Goal: Navigation & Orientation: Understand site structure

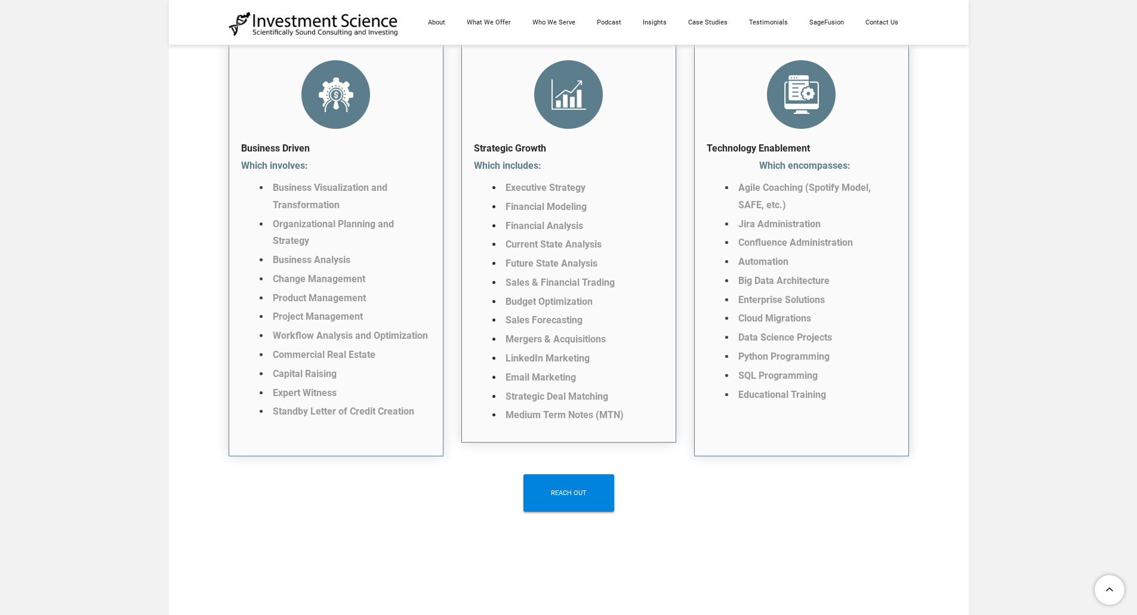
scroll to position [2685, 0]
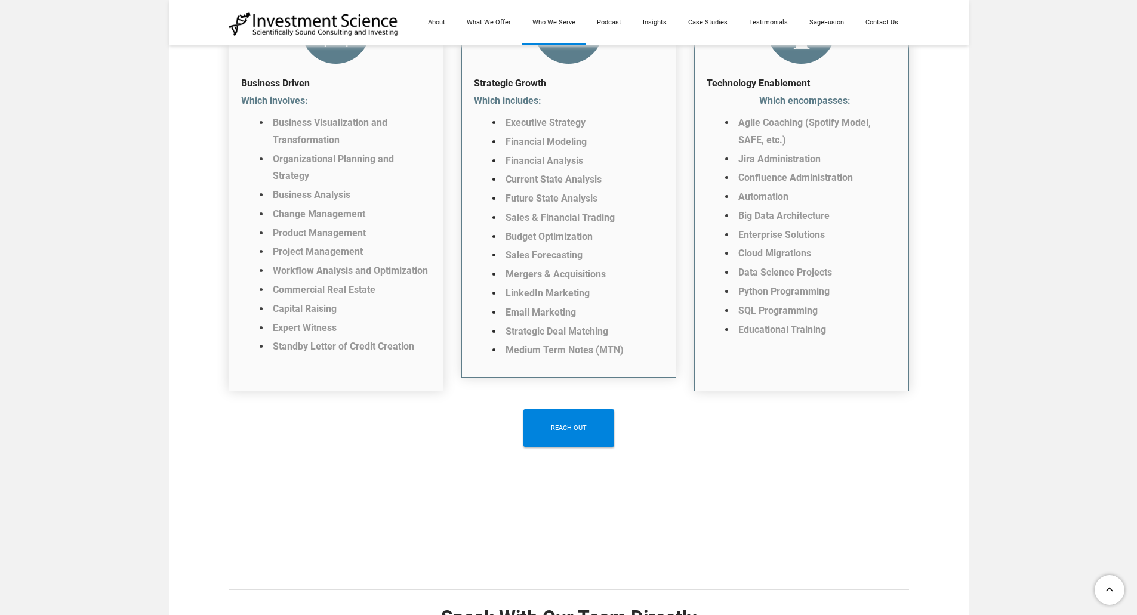
click at [573, 16] on link "Who We Serve" at bounding box center [553, 22] width 64 height 45
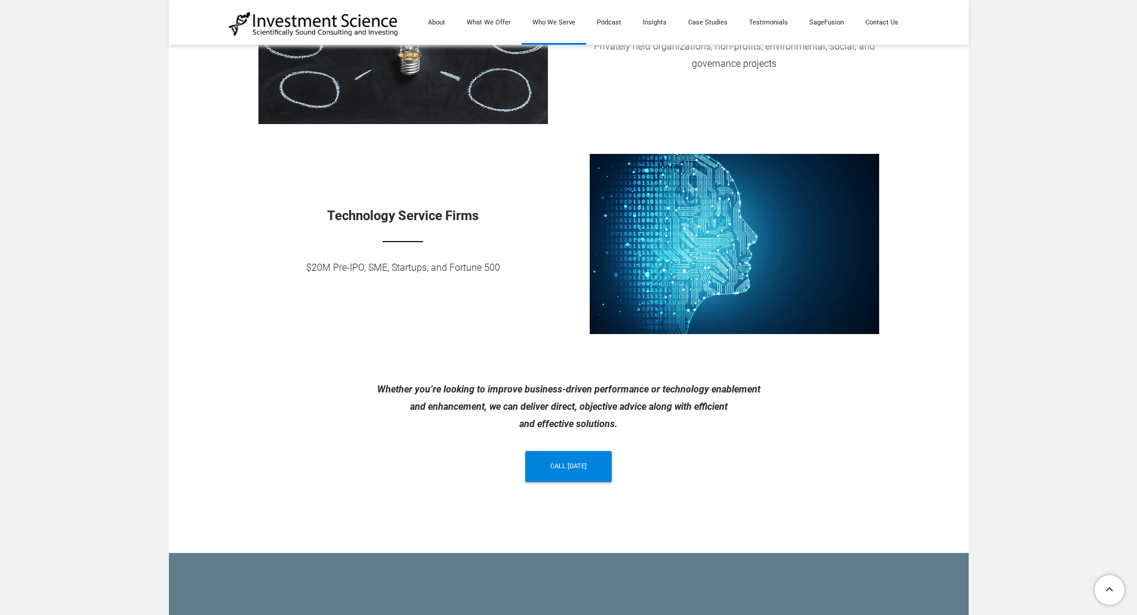
scroll to position [895, 0]
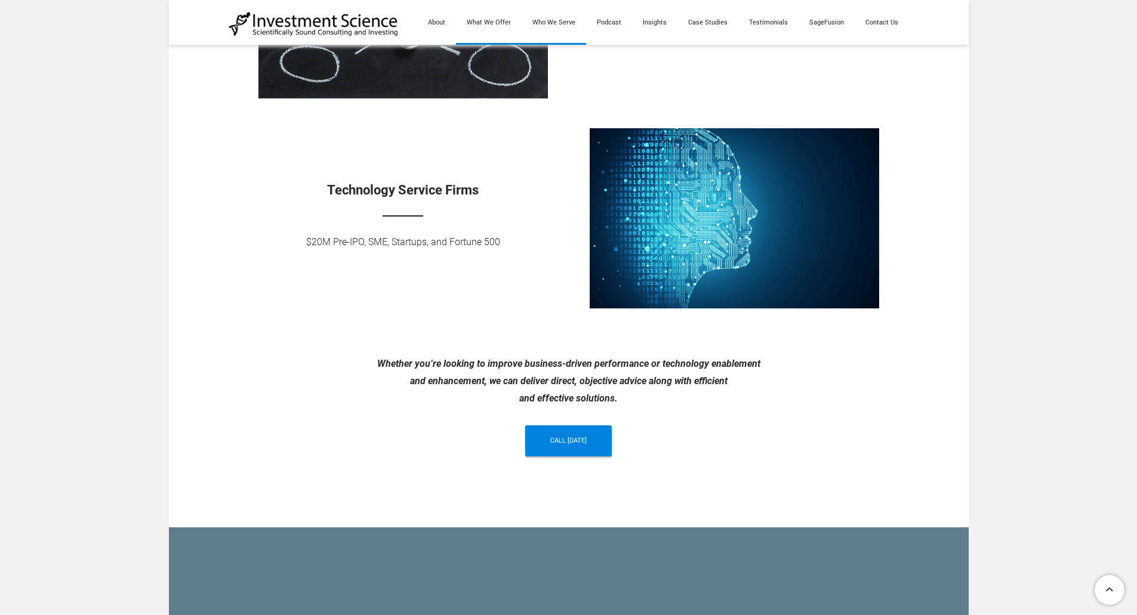
click at [497, 22] on link "What We Offer" at bounding box center [489, 22] width 66 height 45
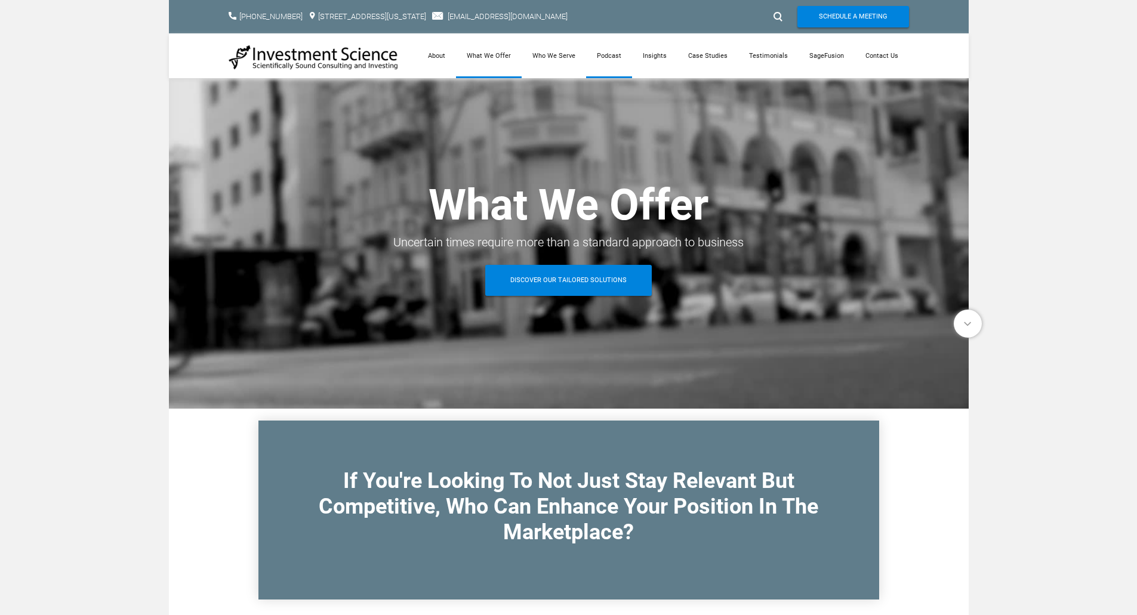
click at [615, 46] on link "Podcast" at bounding box center [609, 55] width 46 height 45
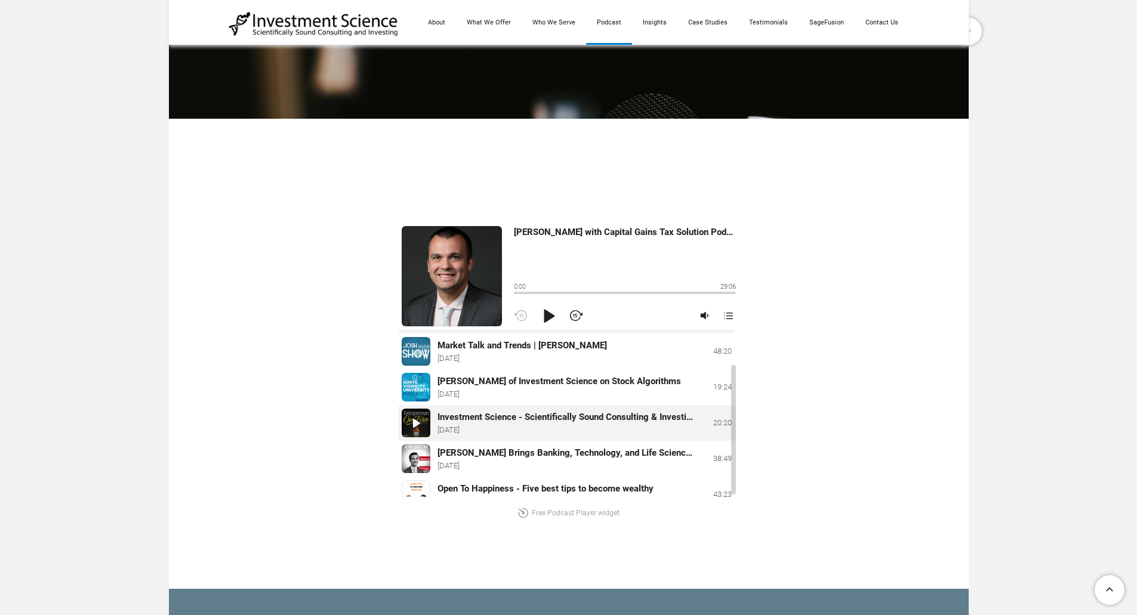
scroll to position [48, 0]
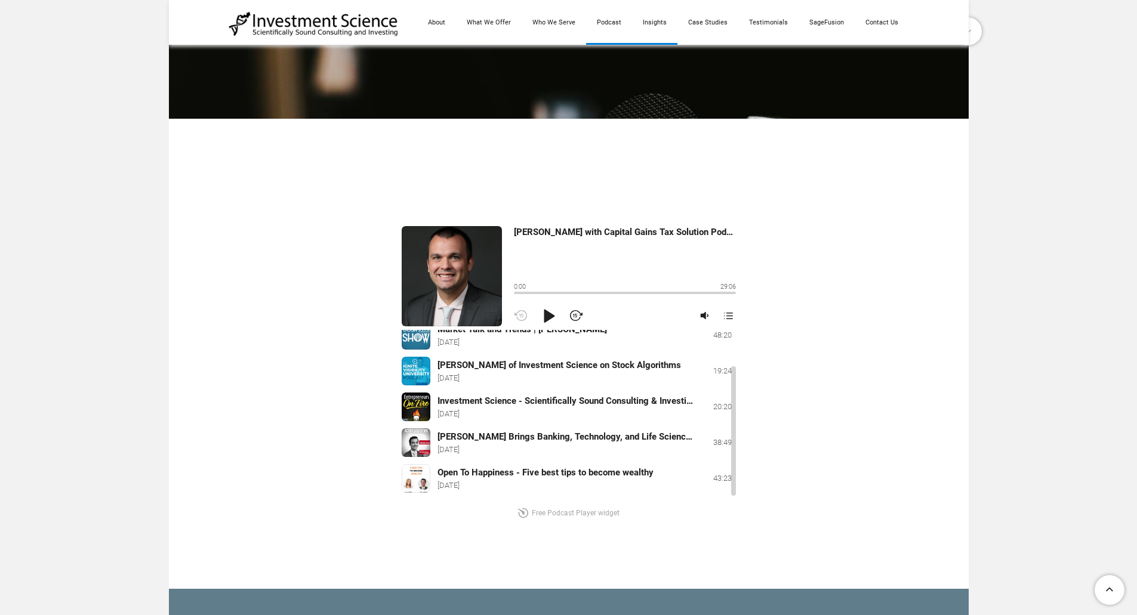
click at [658, 20] on link "Insights" at bounding box center [654, 22] width 45 height 45
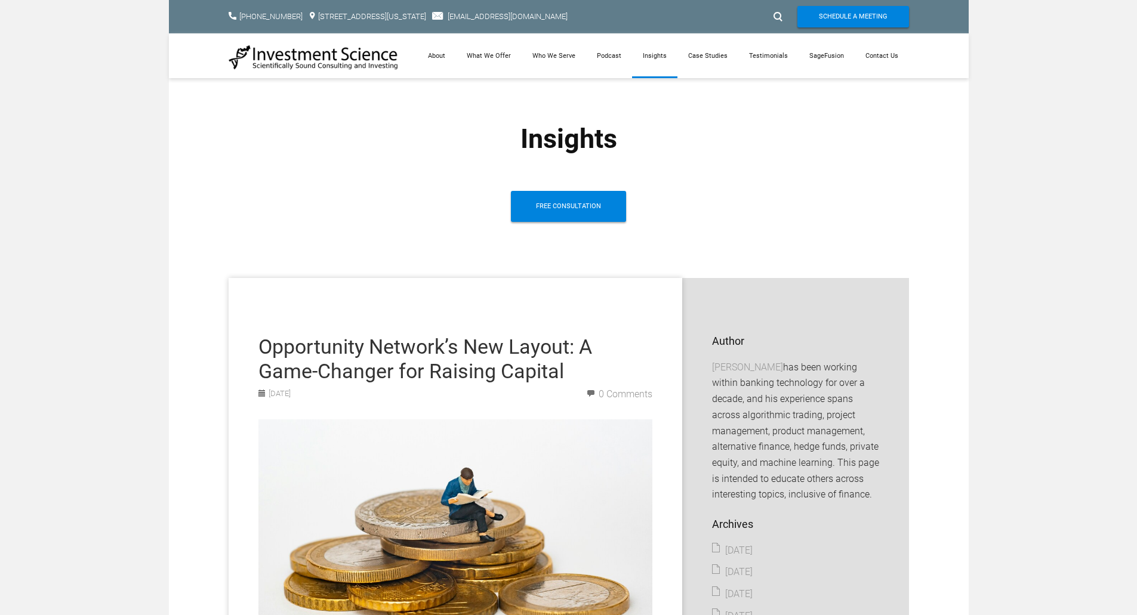
click at [390, 17] on link "[STREET_ADDRESS][US_STATE]​" at bounding box center [372, 16] width 108 height 9
click at [448, 53] on link "About" at bounding box center [436, 55] width 39 height 45
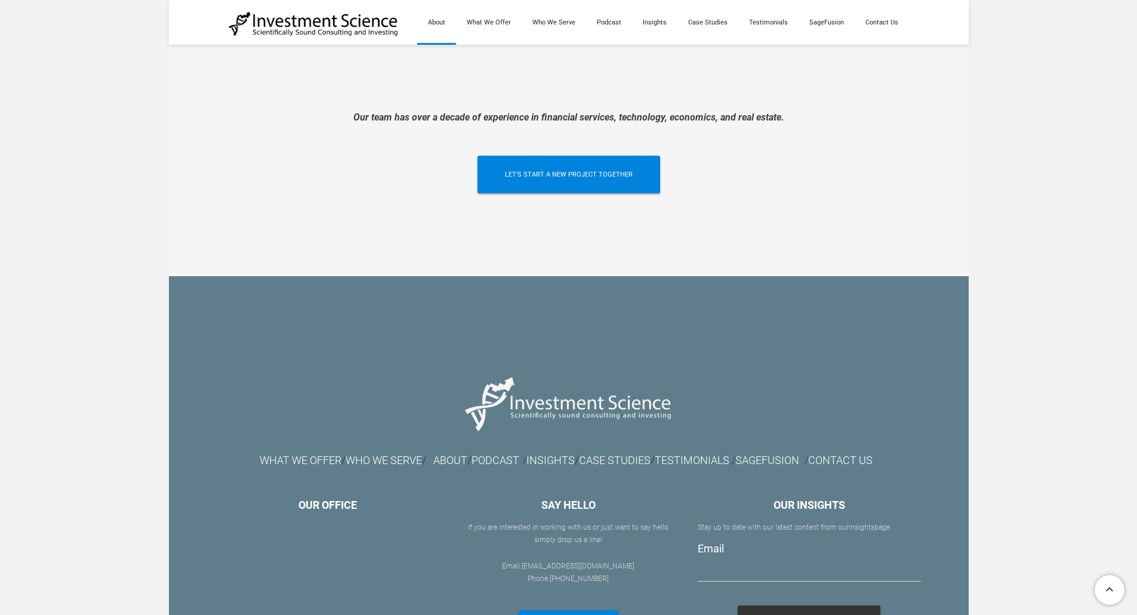
scroll to position [2762, 0]
